Goal: Task Accomplishment & Management: Use online tool/utility

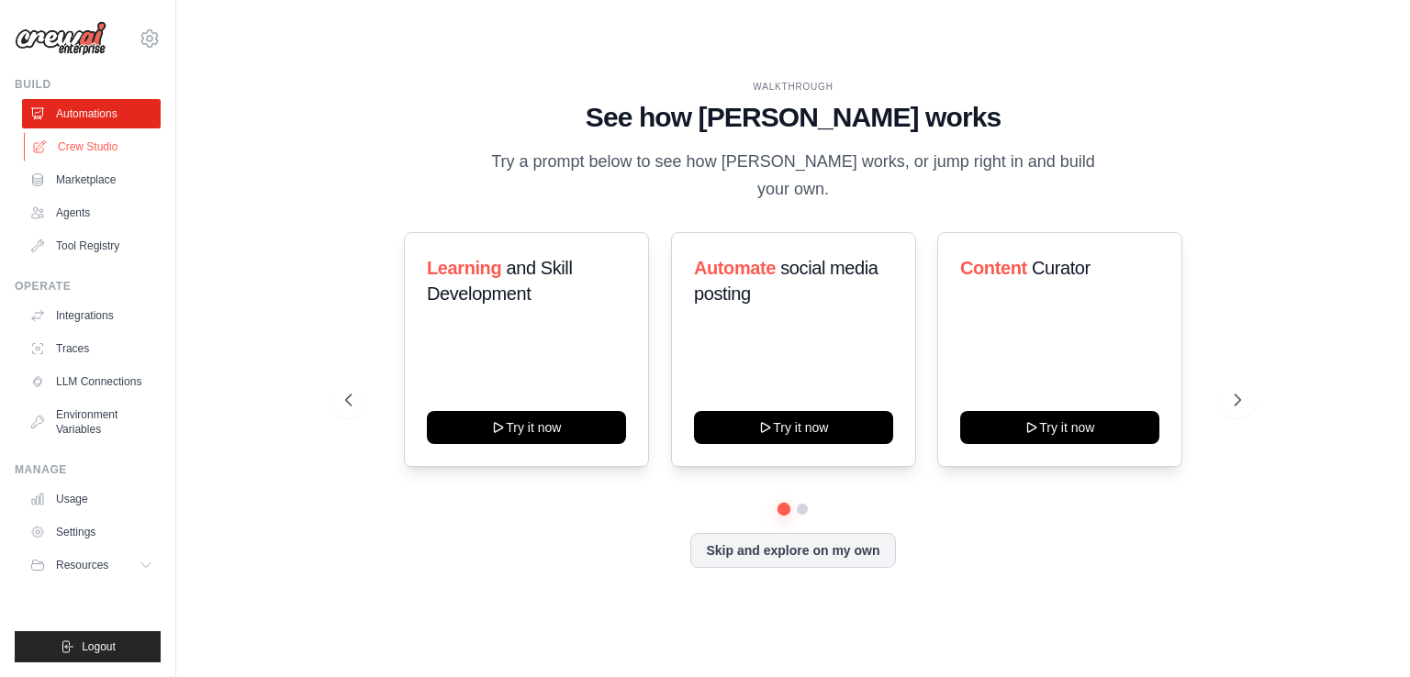
click at [91, 145] on link "Crew Studio" at bounding box center [93, 146] width 139 height 29
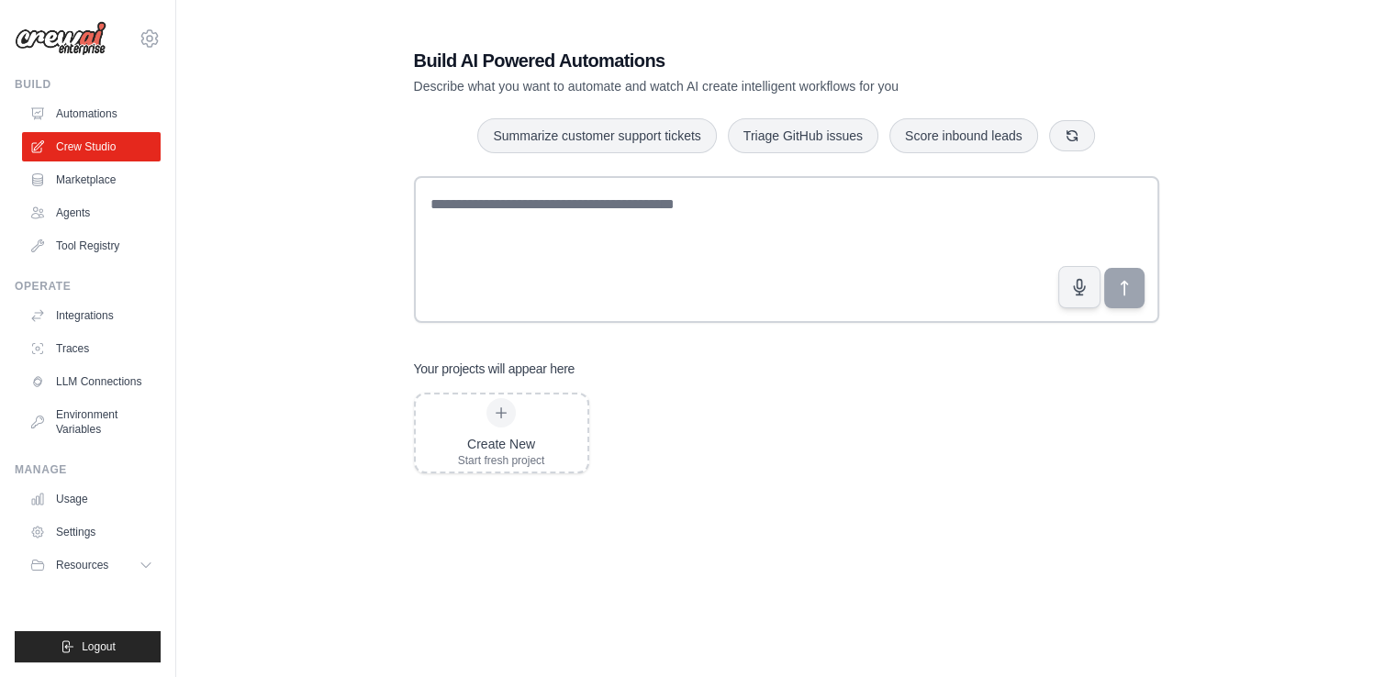
click at [72, 217] on link "Agents" at bounding box center [91, 212] width 139 height 29
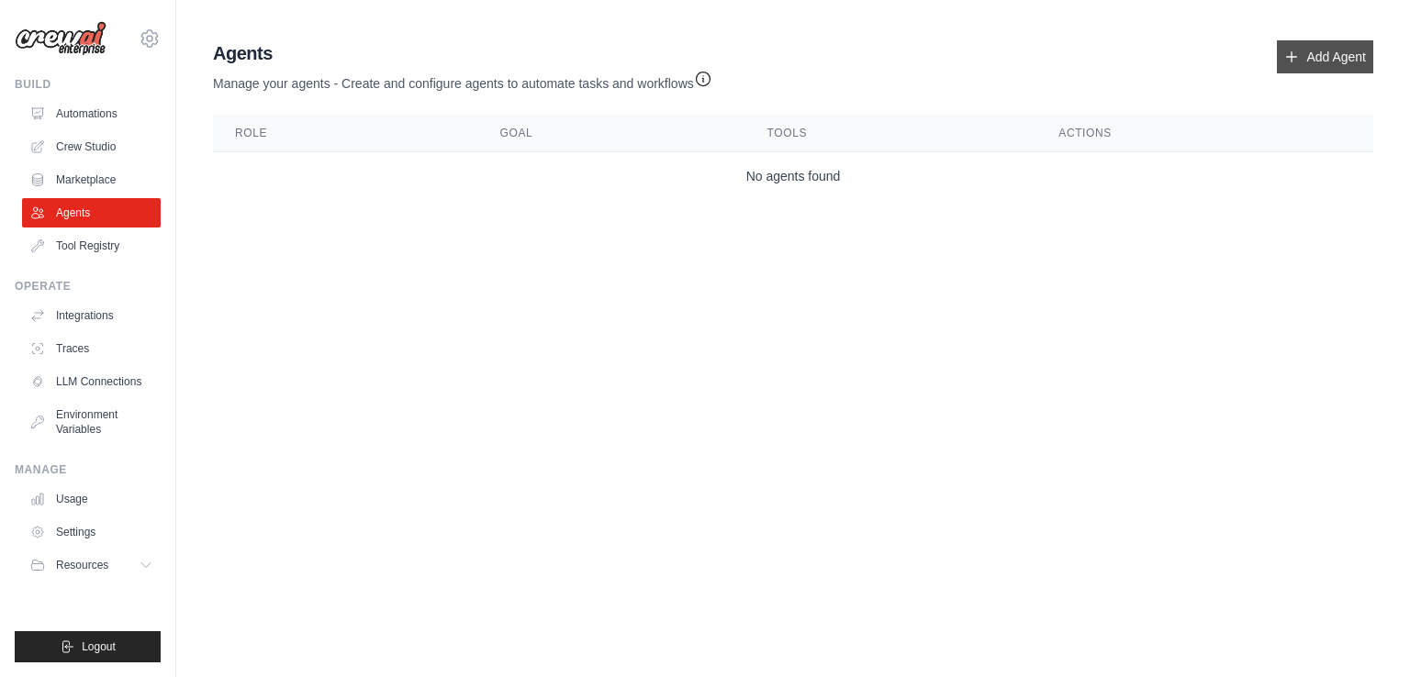
click at [1323, 60] on link "Add Agent" at bounding box center [1325, 56] width 96 height 33
